Goal: Task Accomplishment & Management: Use online tool/utility

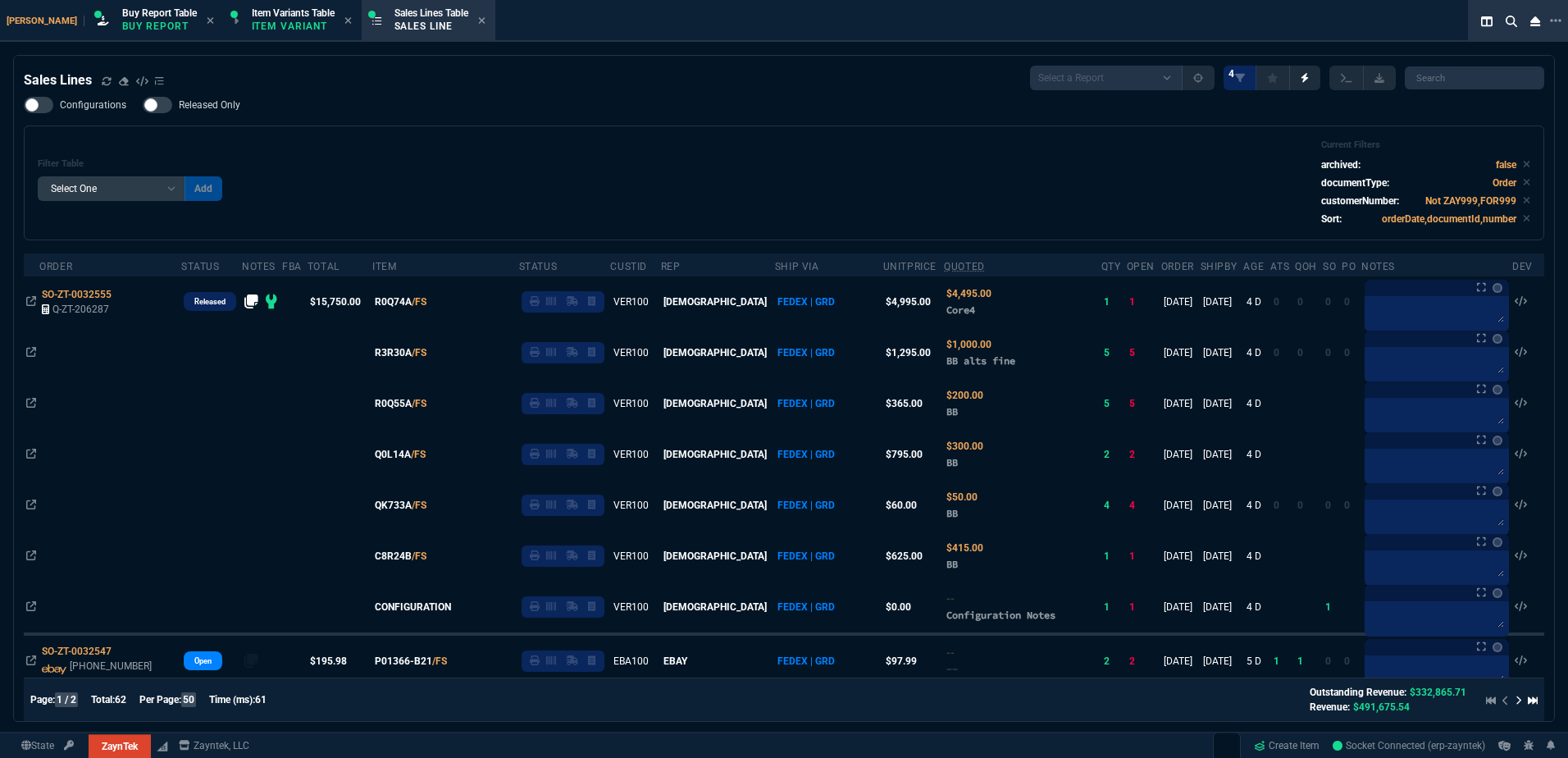
select select "1: BROV"
select select
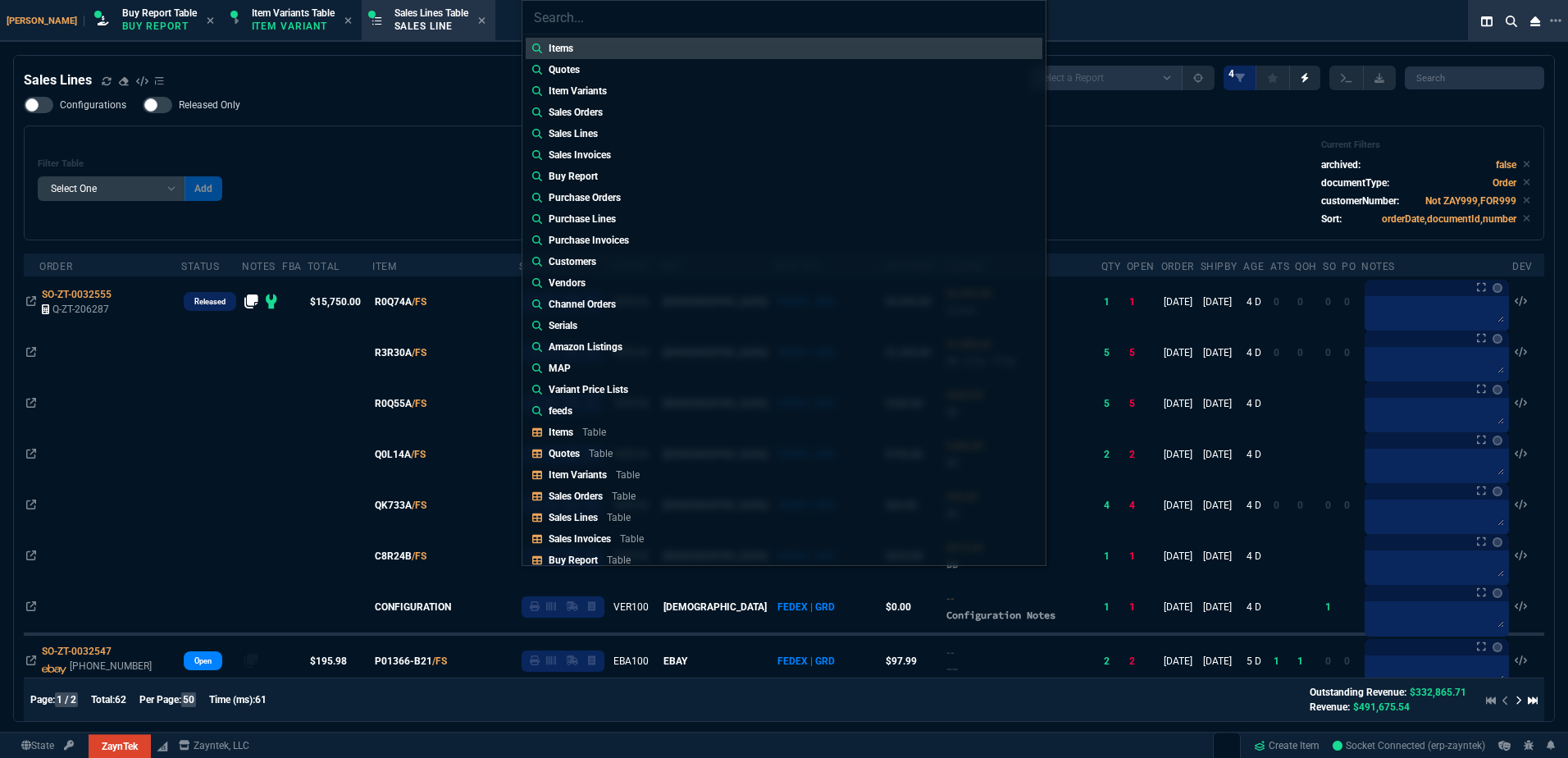
type input "Quotes: Q-ZT-205757"
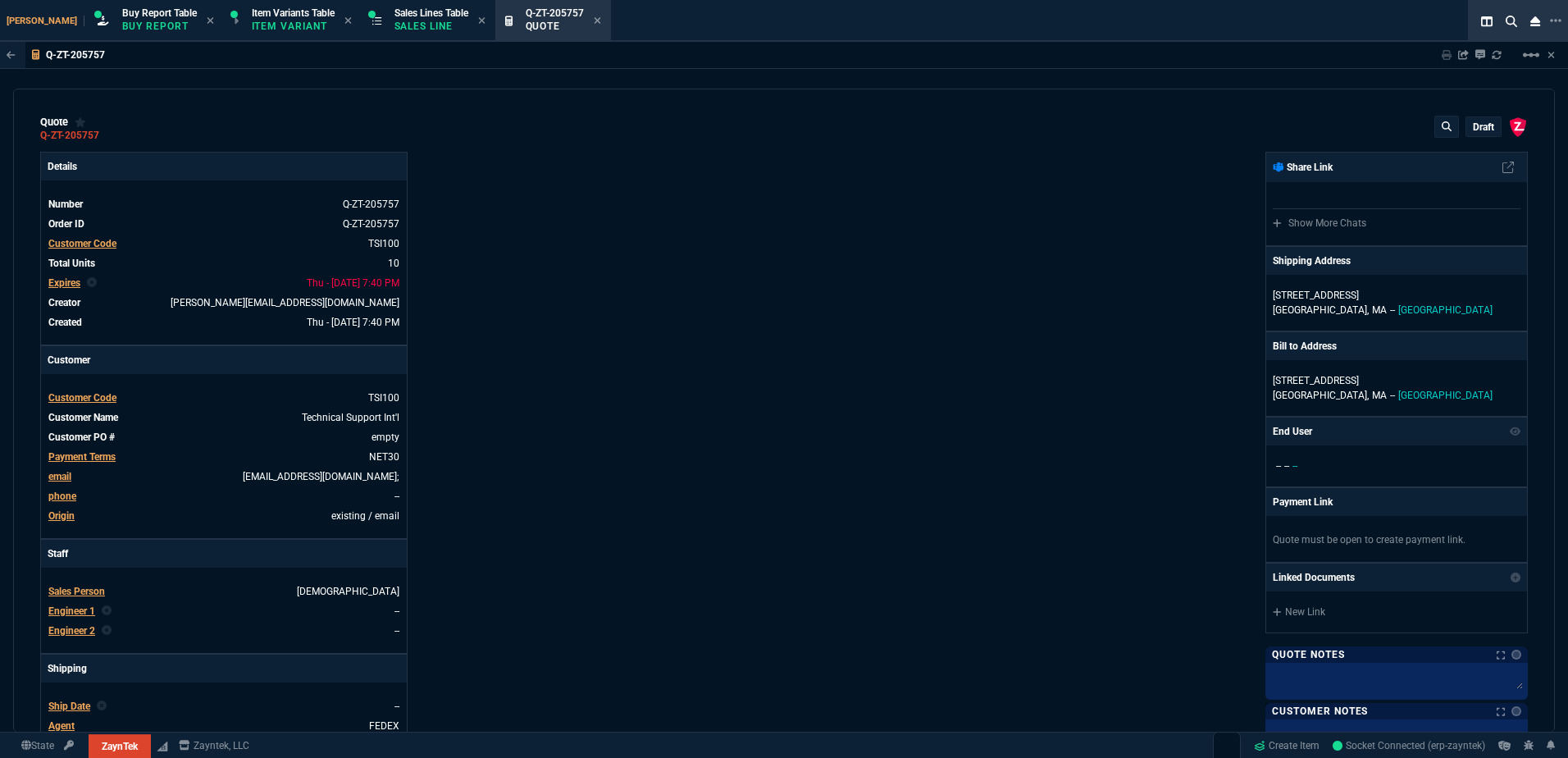
type input "9"
type input "444"
type input "46"
type input "182"
type input "2498"
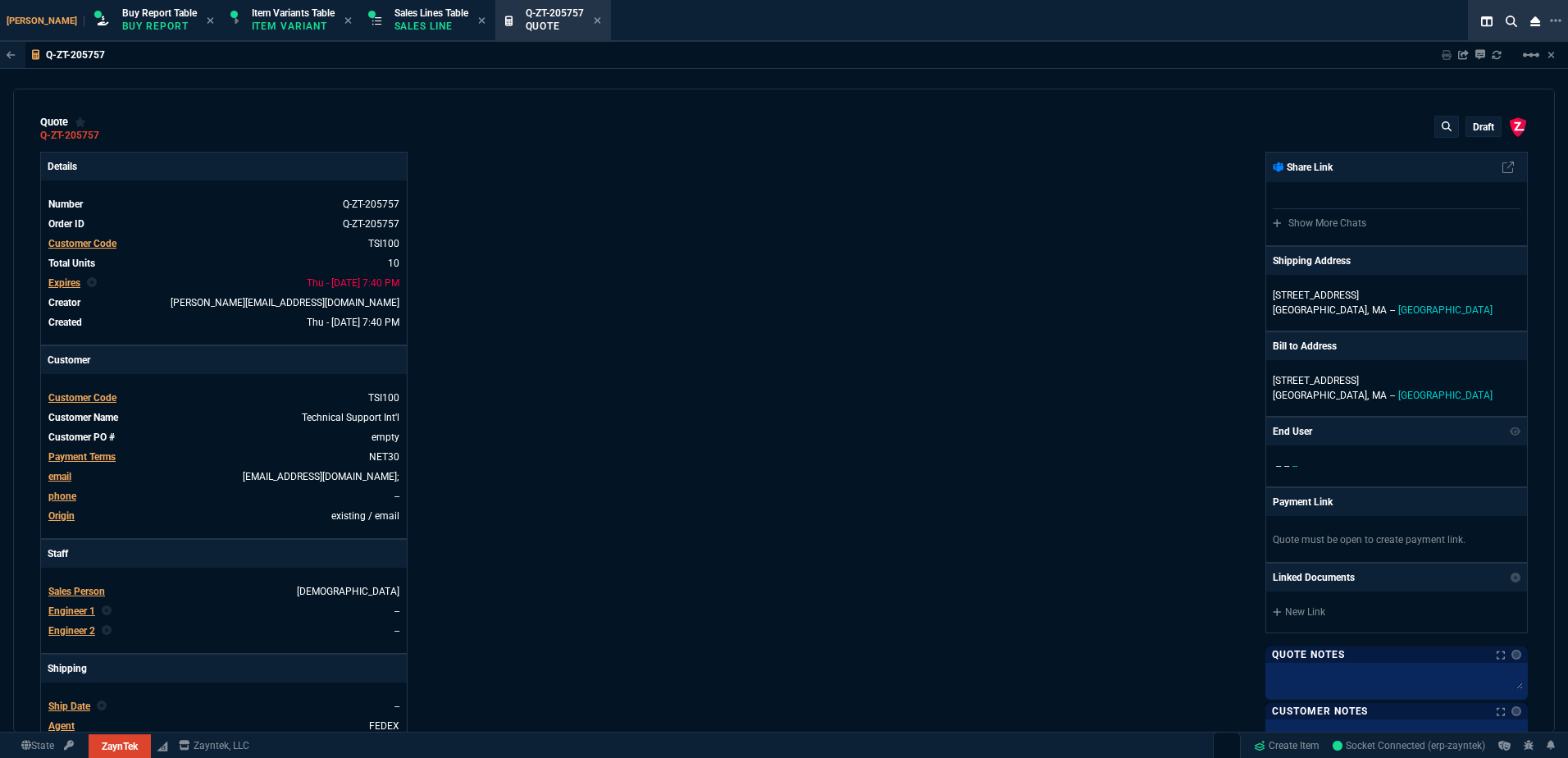
type input "43"
type input "75"
type input "399"
type input "35"
type input "155"
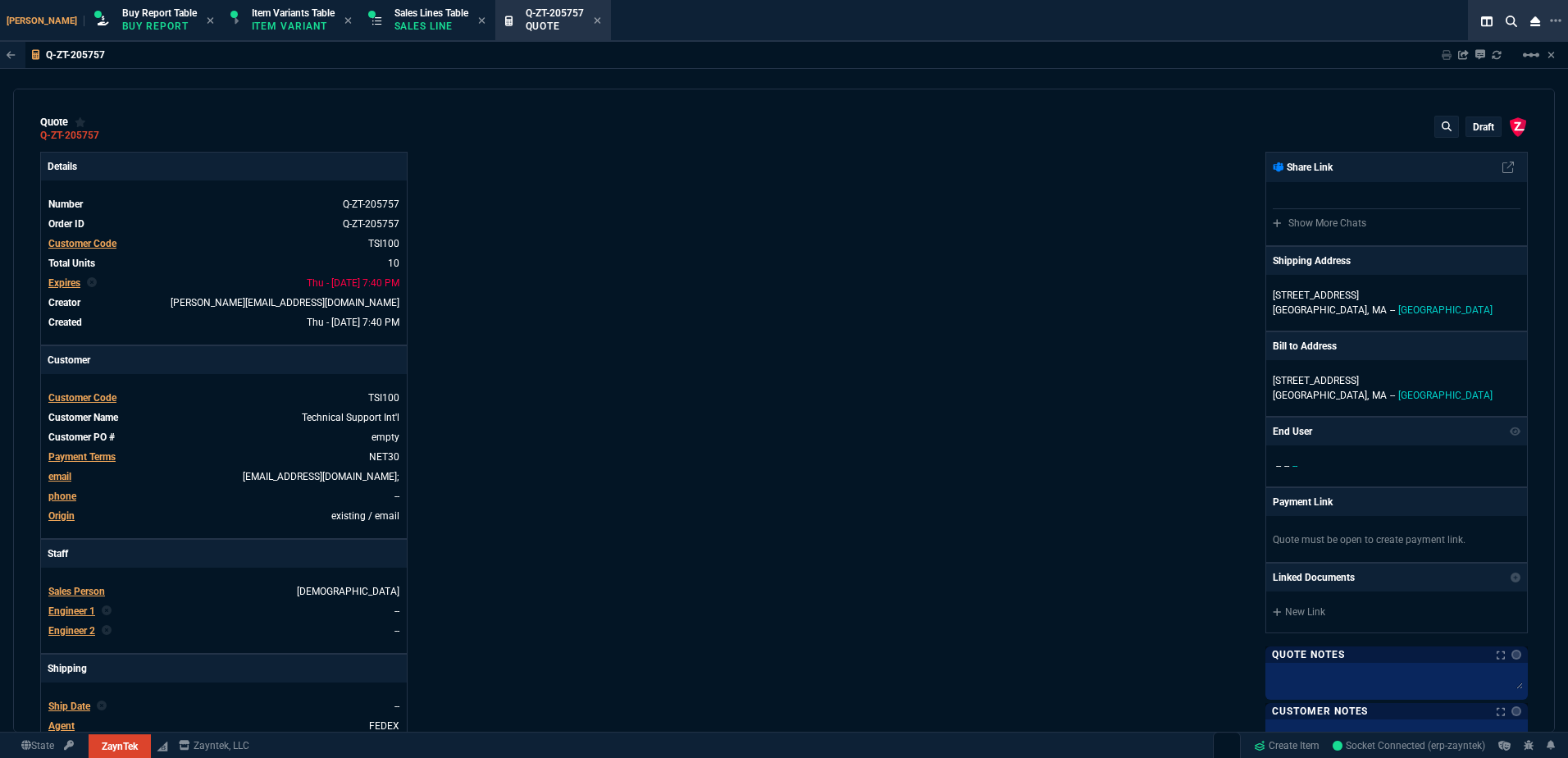
type input "1325"
type input "0"
type input "11"
type input "64"
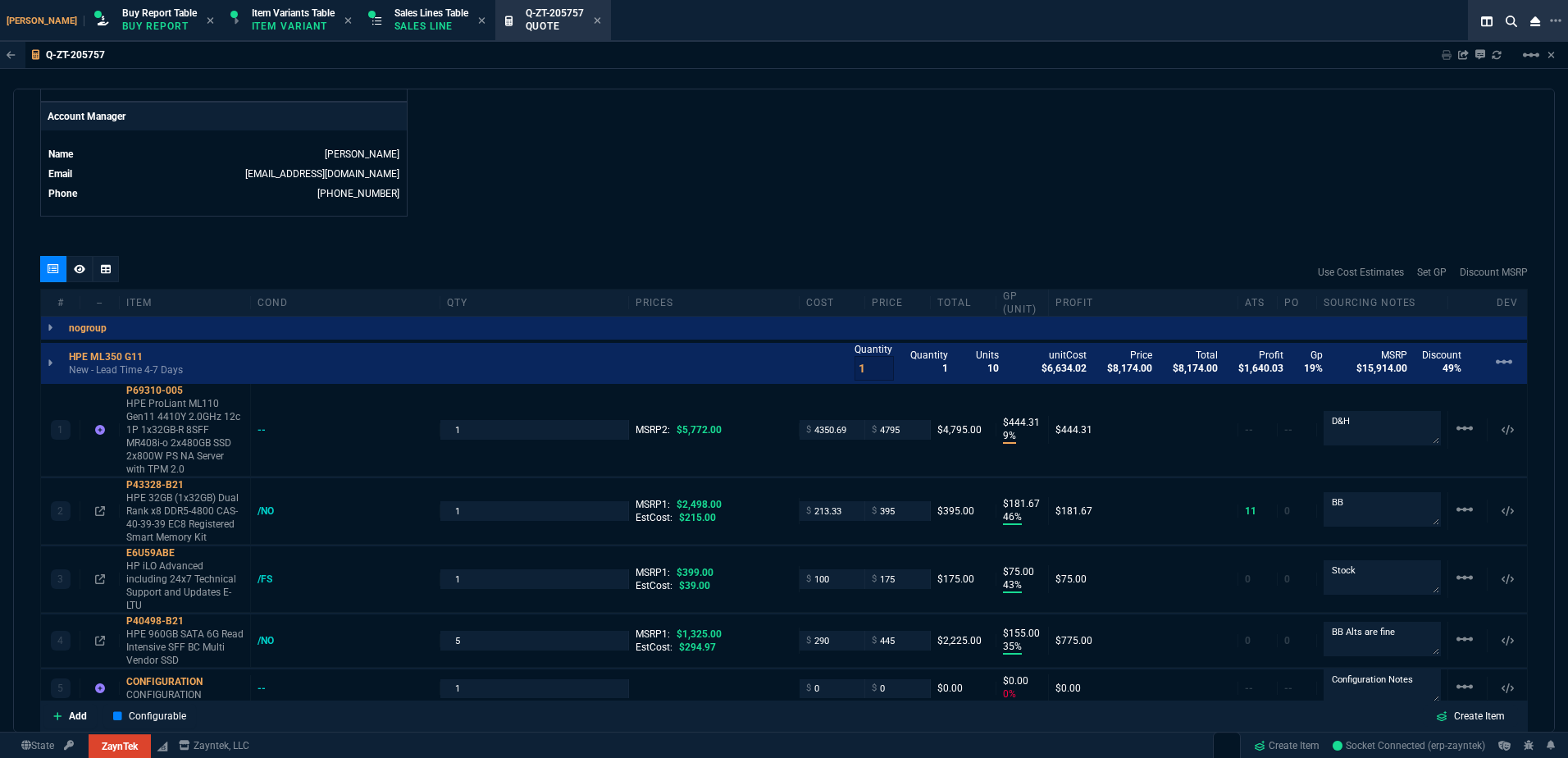
type input "17"
type input "84"
type input "56"
type input "66"
type input "6"
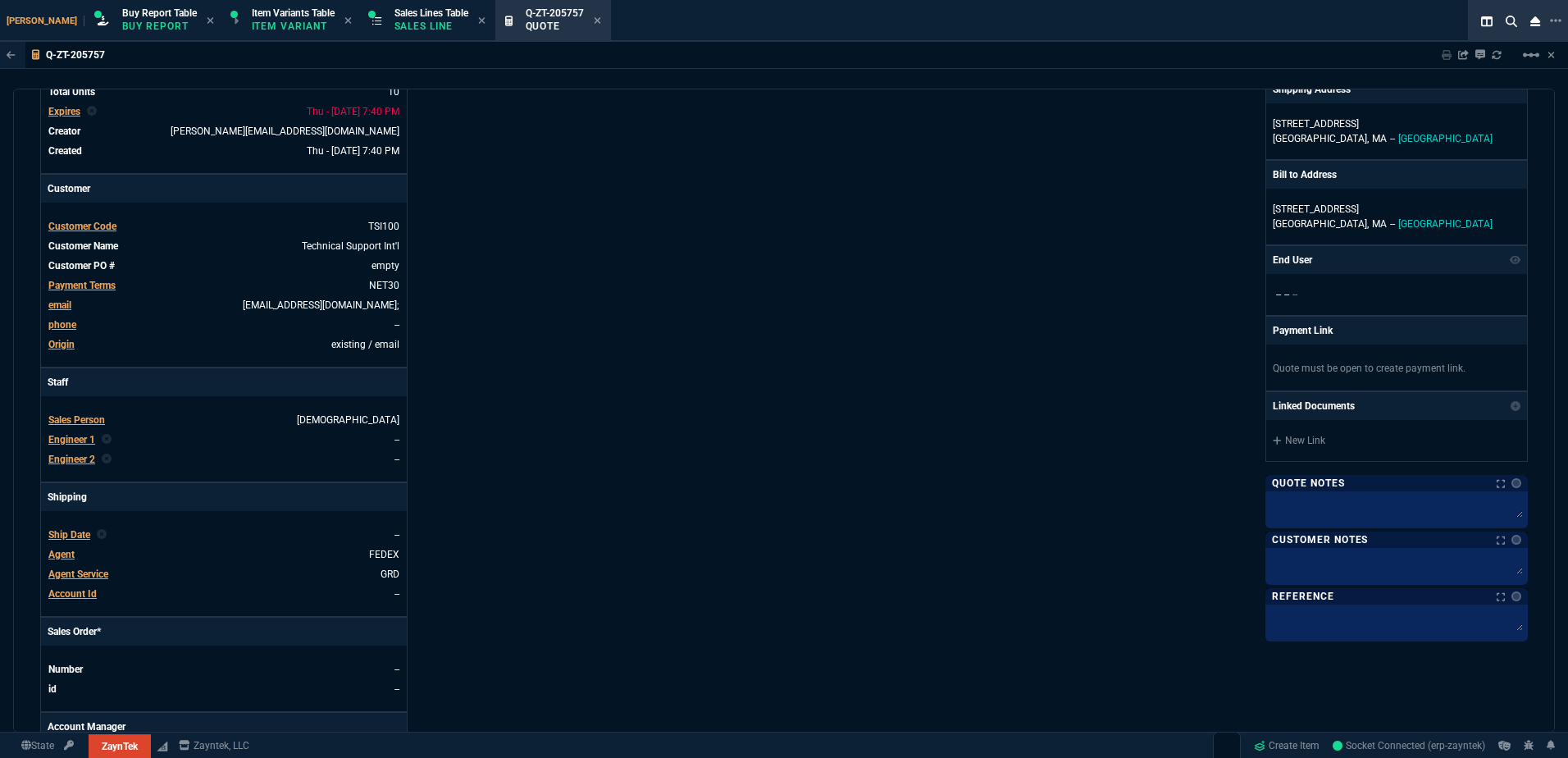
scroll to position [164, 0]
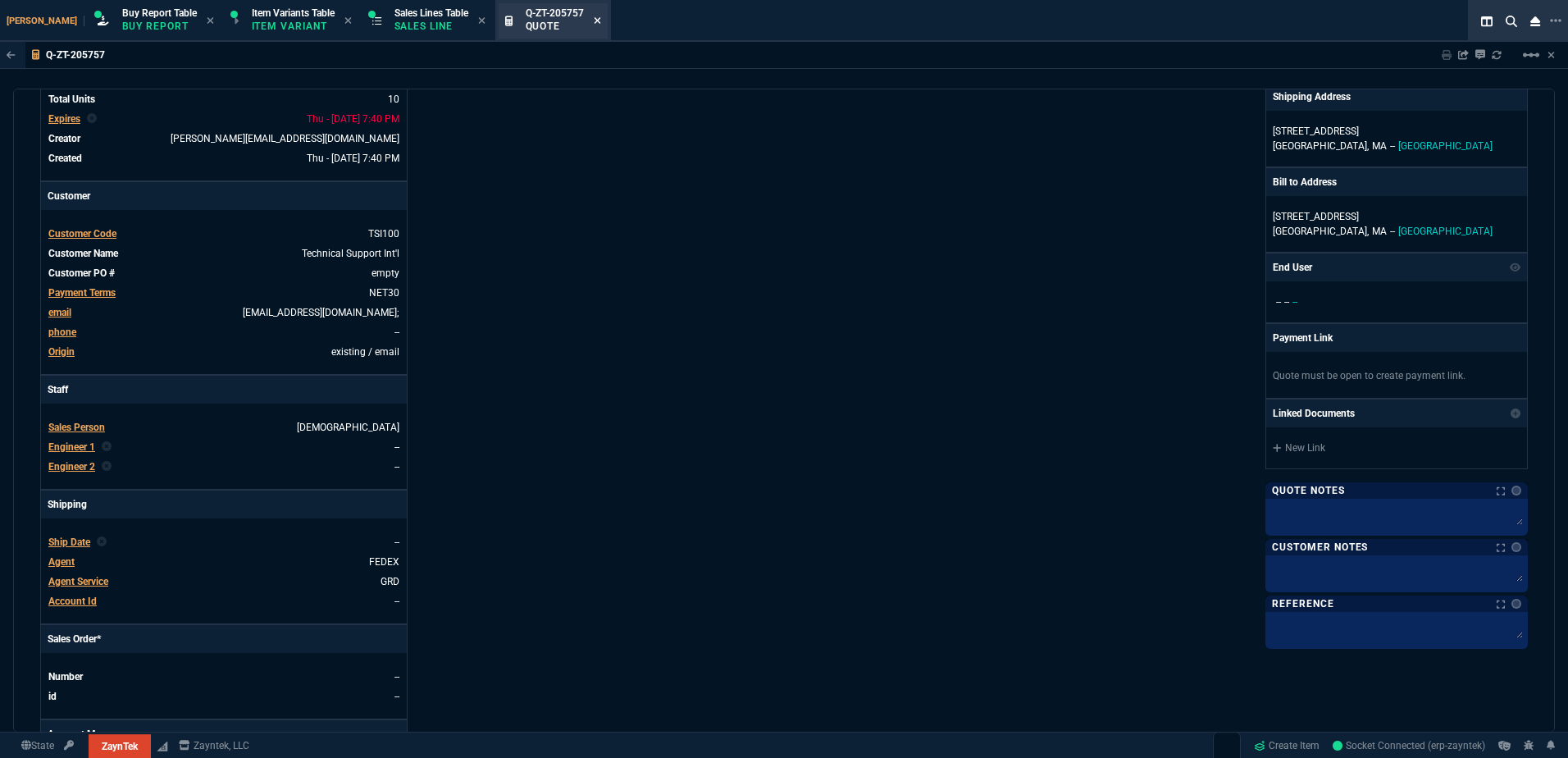
click at [593, 20] on icon at bounding box center [597, 20] width 7 height 10
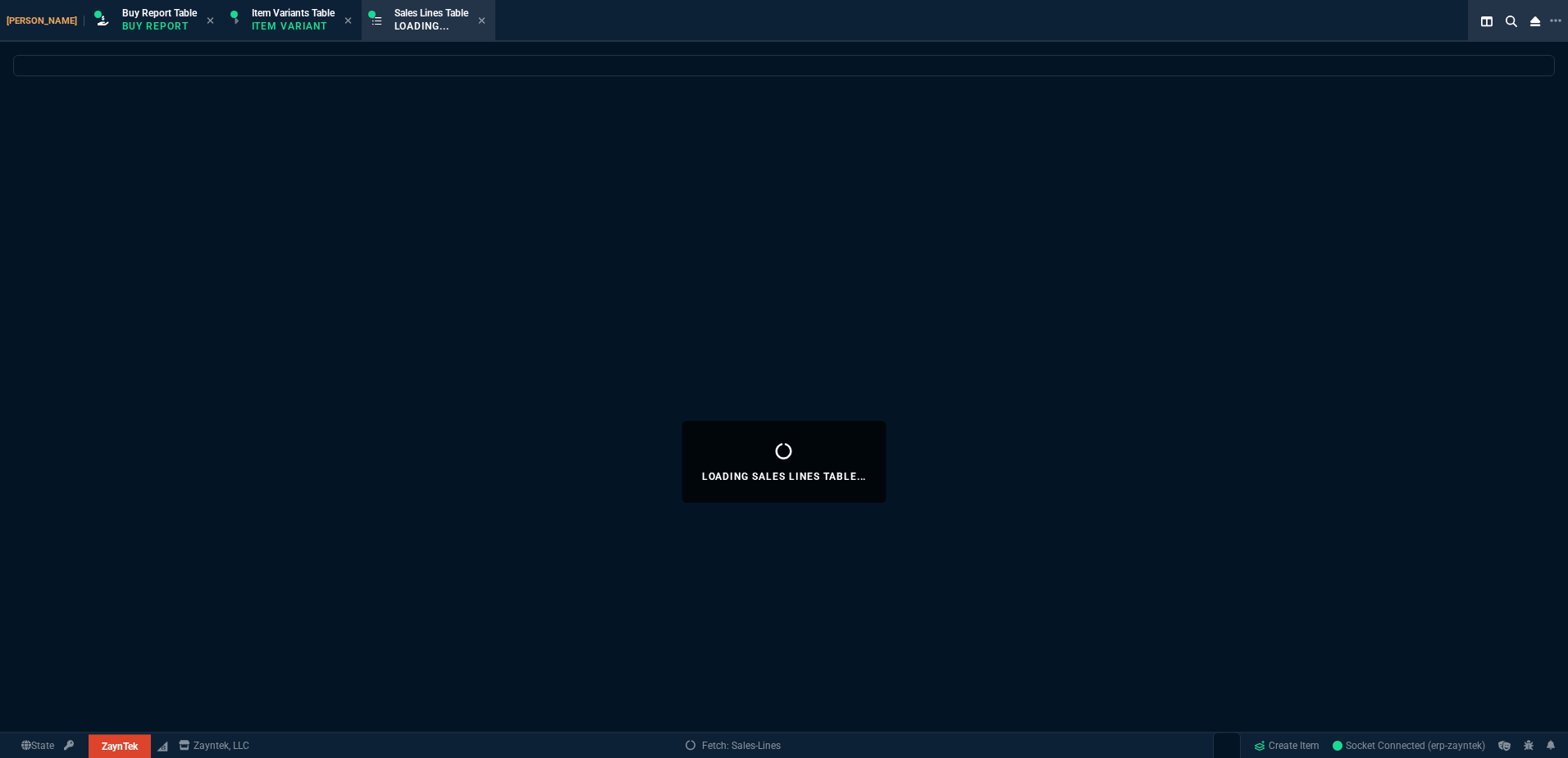
select select
